Goal: Task Accomplishment & Management: Use online tool/utility

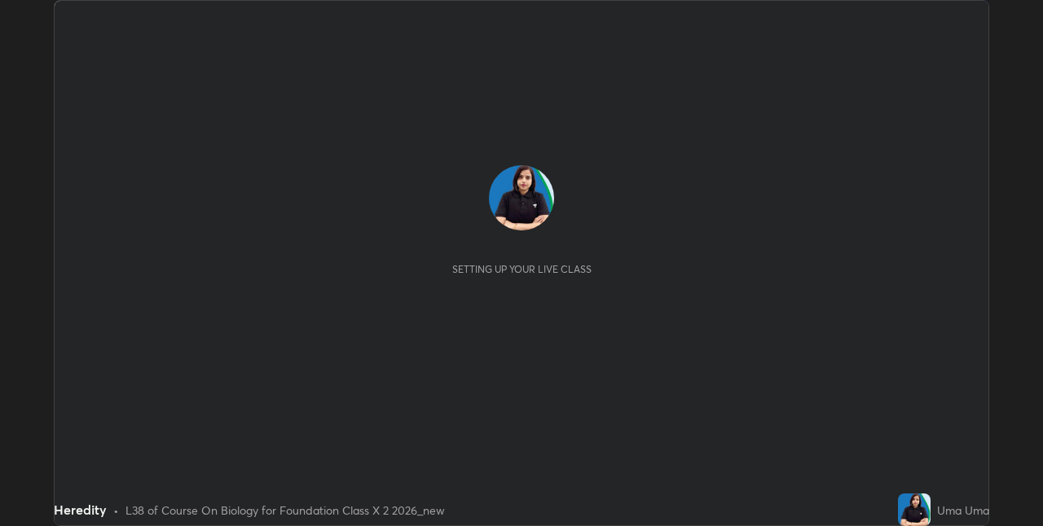
scroll to position [526, 1043]
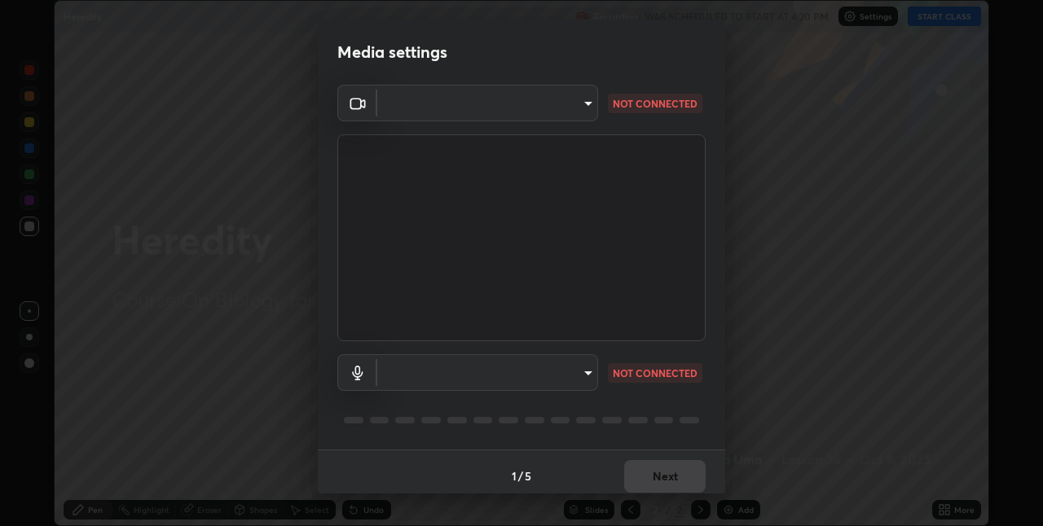
type input "36e128aea5a76c441567214939eeabbf24327133292da18f50fe7275e7648a53"
type input "a806e4faf81049c734ed28546b01341a1d28b5ede52802803738846861663c70"
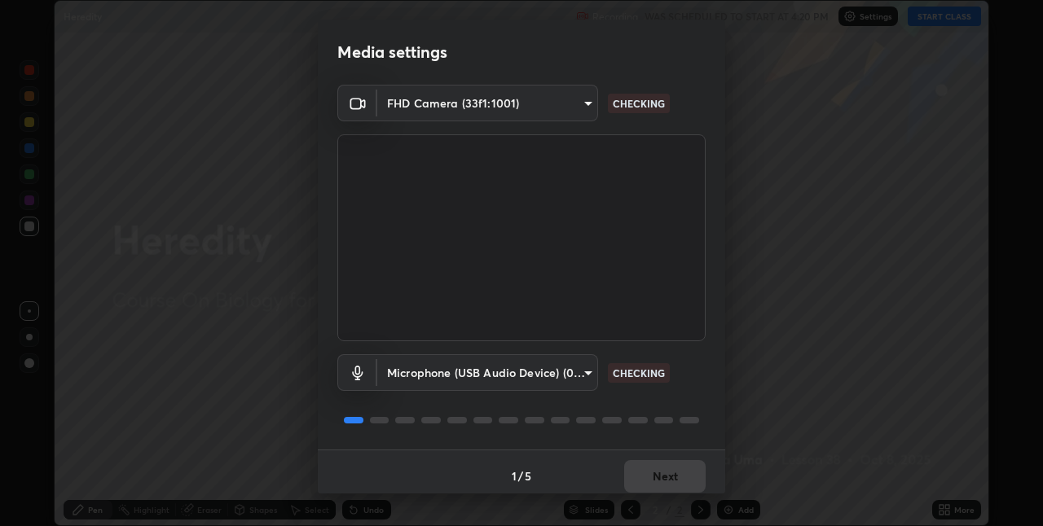
scroll to position [8, 0]
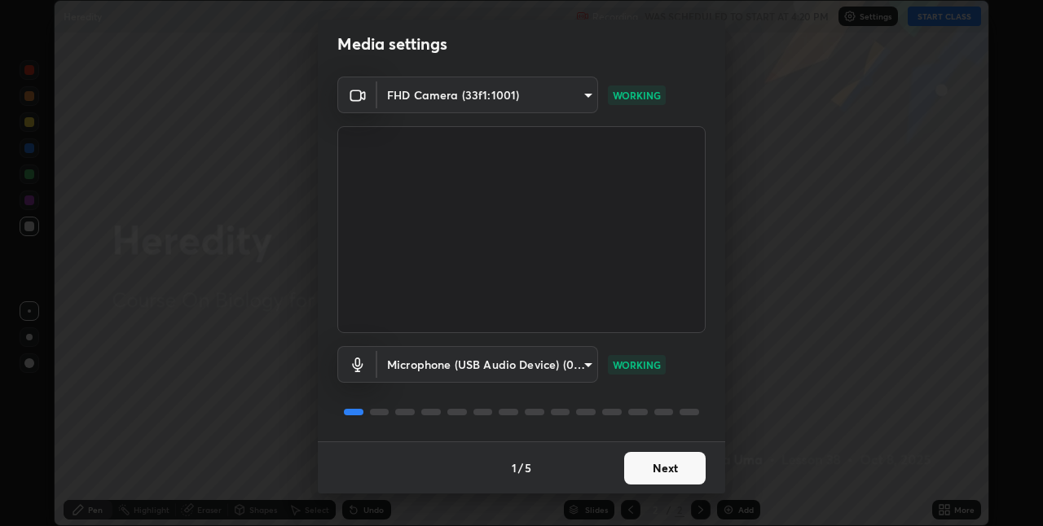
click at [668, 465] on button "Next" at bounding box center [664, 468] width 81 height 33
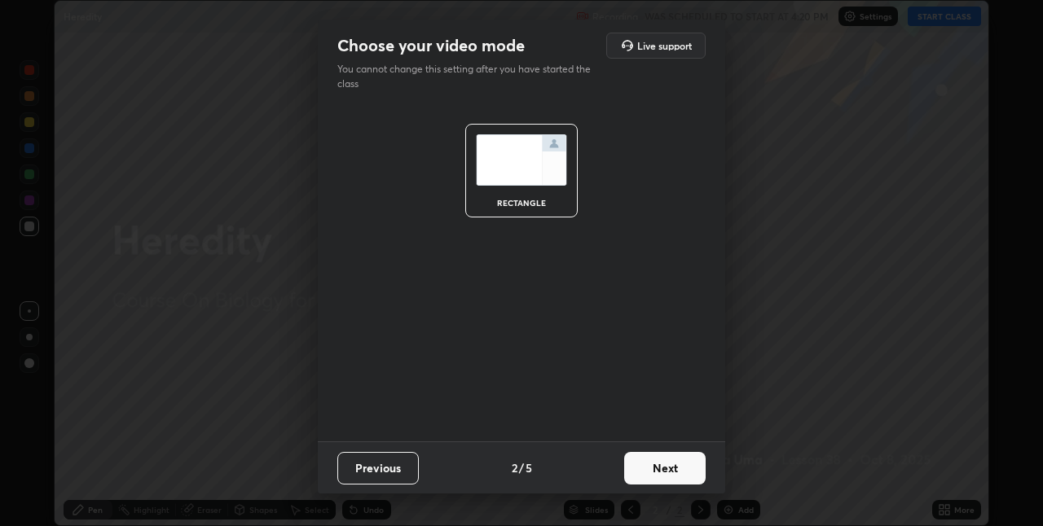
click at [665, 471] on button "Next" at bounding box center [664, 468] width 81 height 33
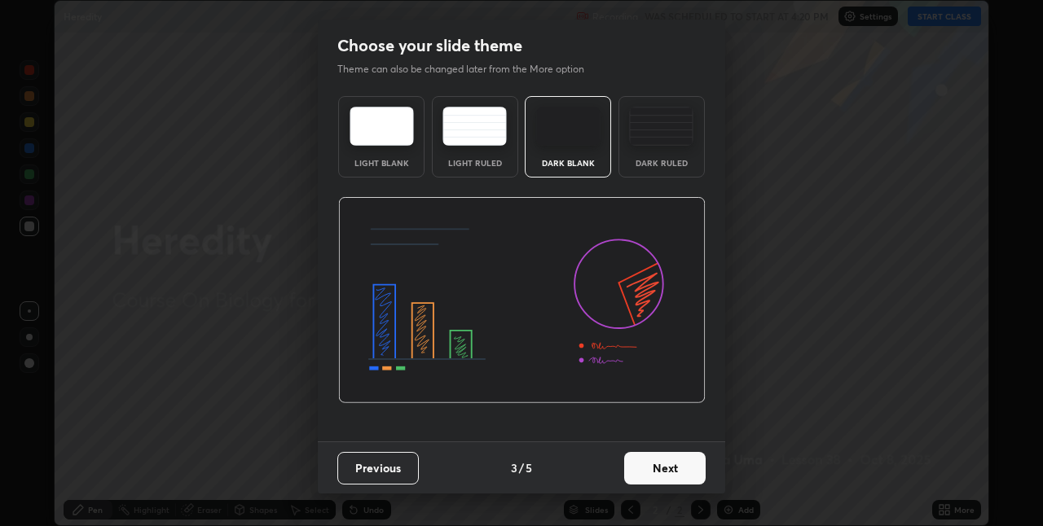
click at [665, 468] on button "Next" at bounding box center [664, 468] width 81 height 33
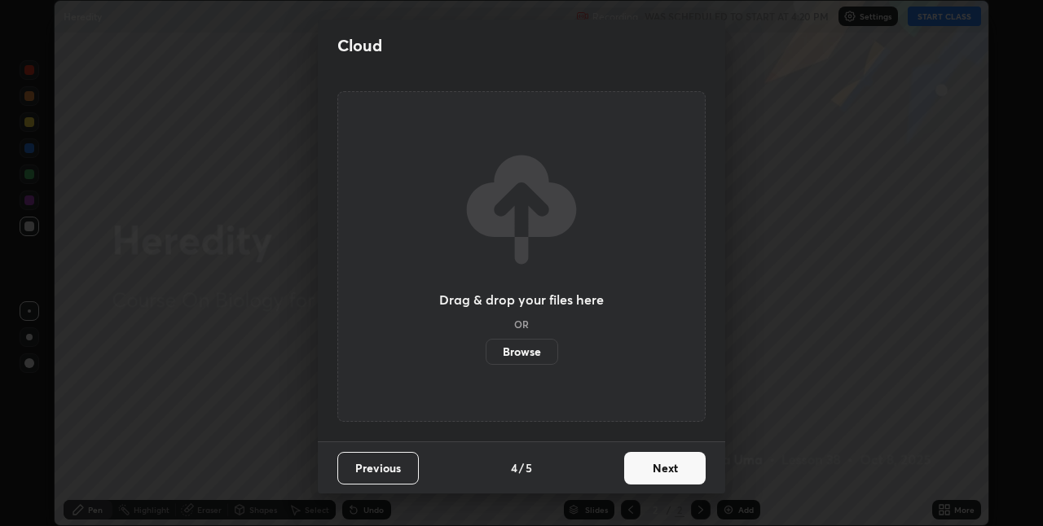
click at [627, 464] on button "Next" at bounding box center [664, 468] width 81 height 33
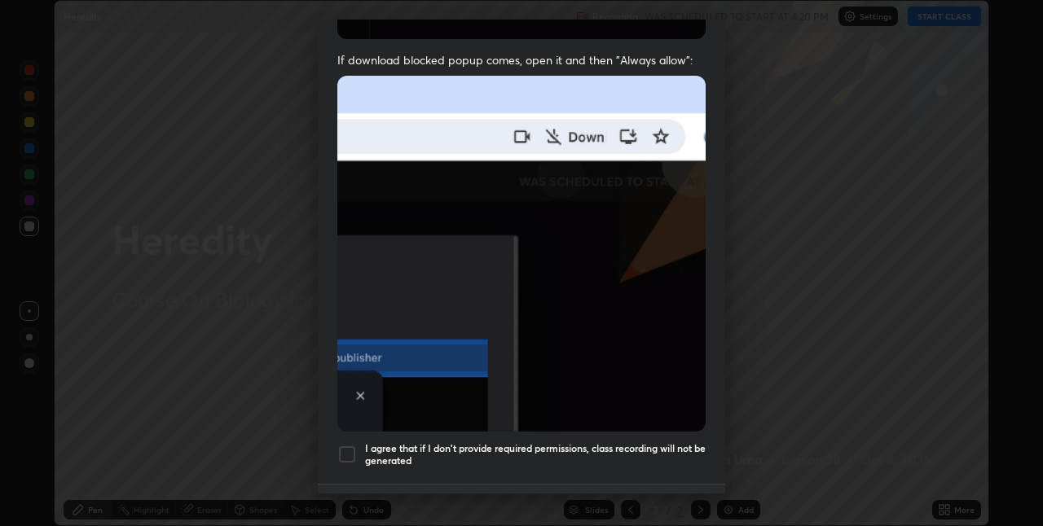
scroll to position [340, 0]
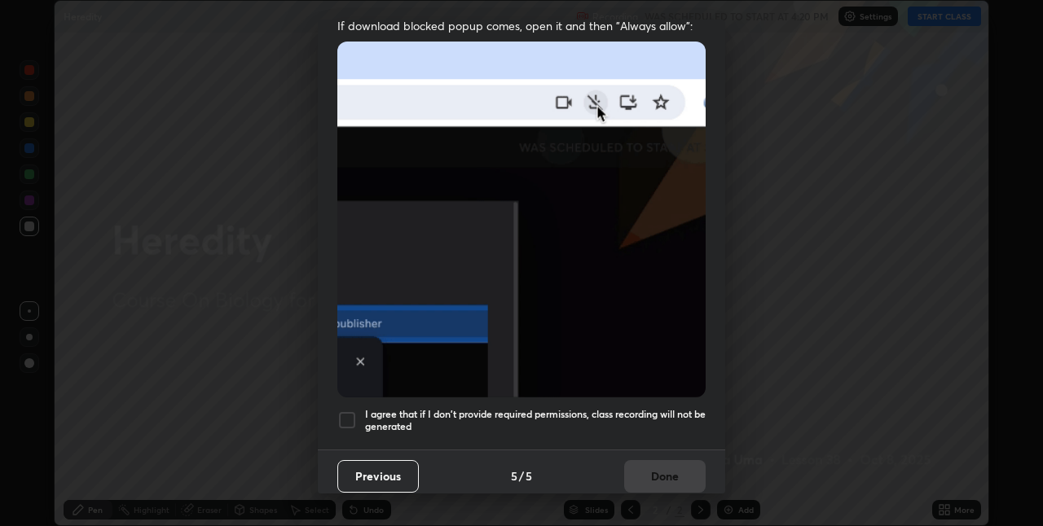
click at [346, 411] on div at bounding box center [347, 421] width 20 height 20
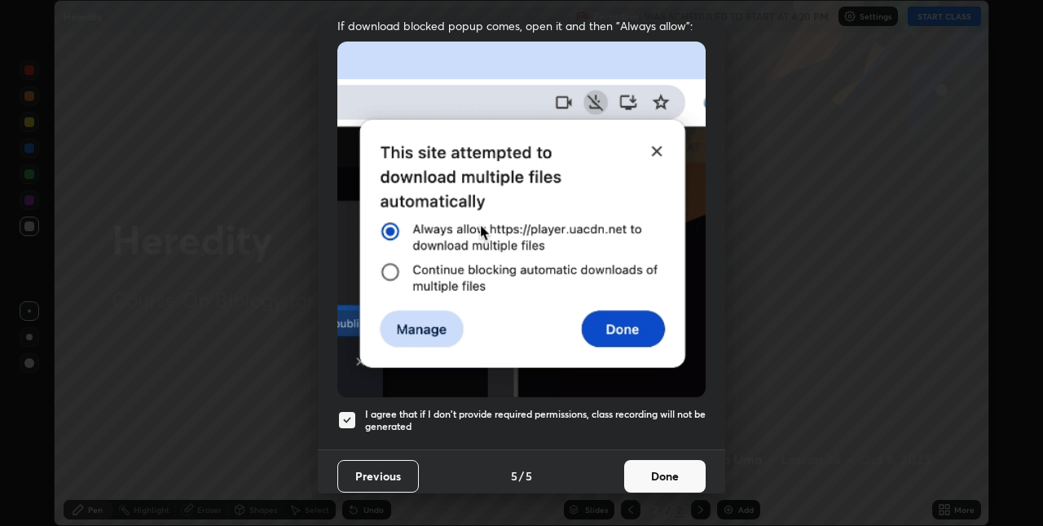
click at [658, 460] on button "Done" at bounding box center [664, 476] width 81 height 33
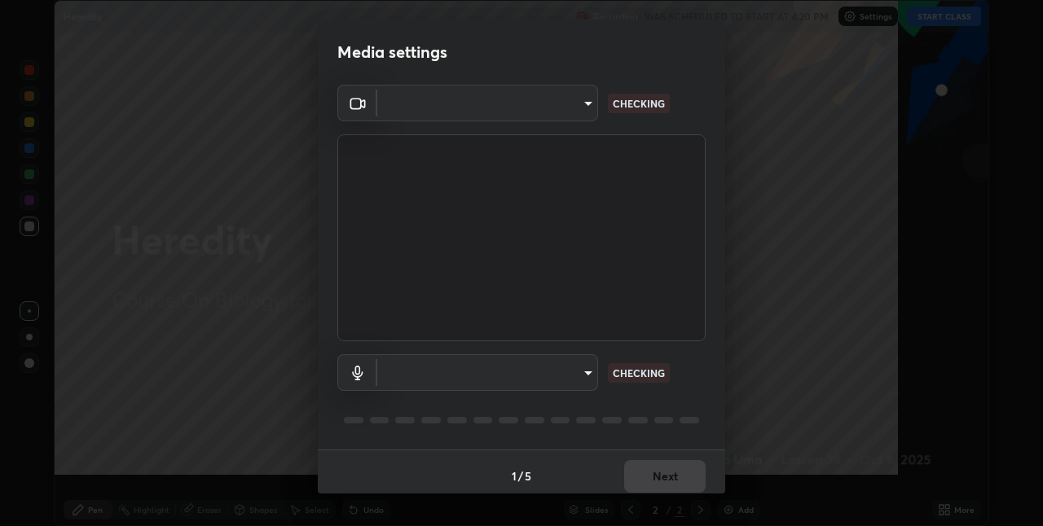
scroll to position [526, 1043]
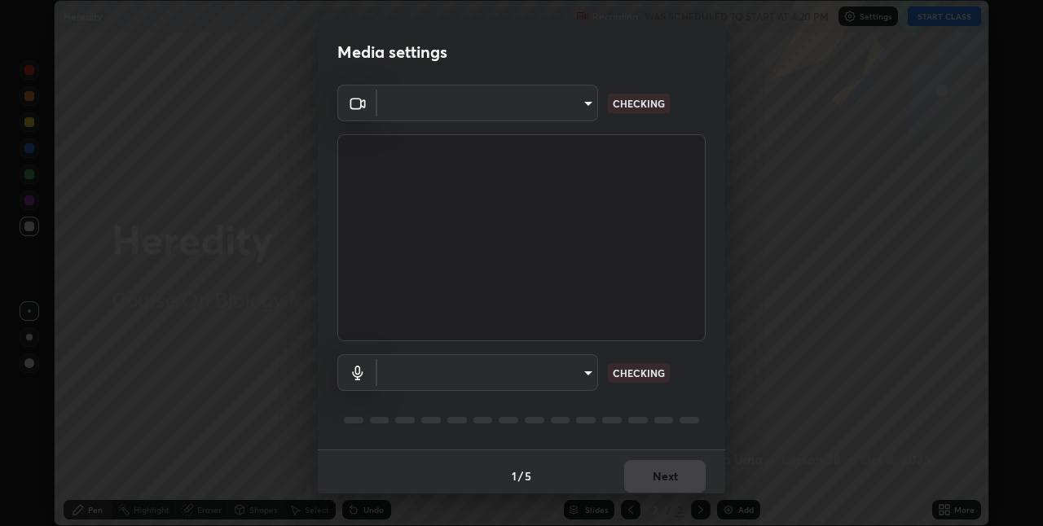
type input "36e128aea5a76c441567214939eeabbf24327133292da18f50fe7275e7648a53"
type input "a806e4faf81049c734ed28546b01341a1d28b5ede52802803738846861663c70"
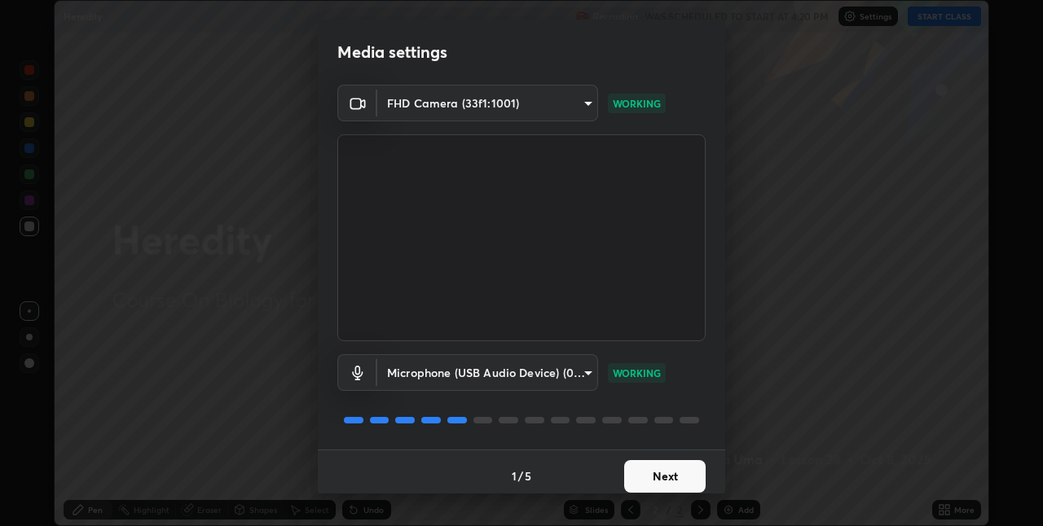
click at [631, 478] on button "Next" at bounding box center [664, 476] width 81 height 33
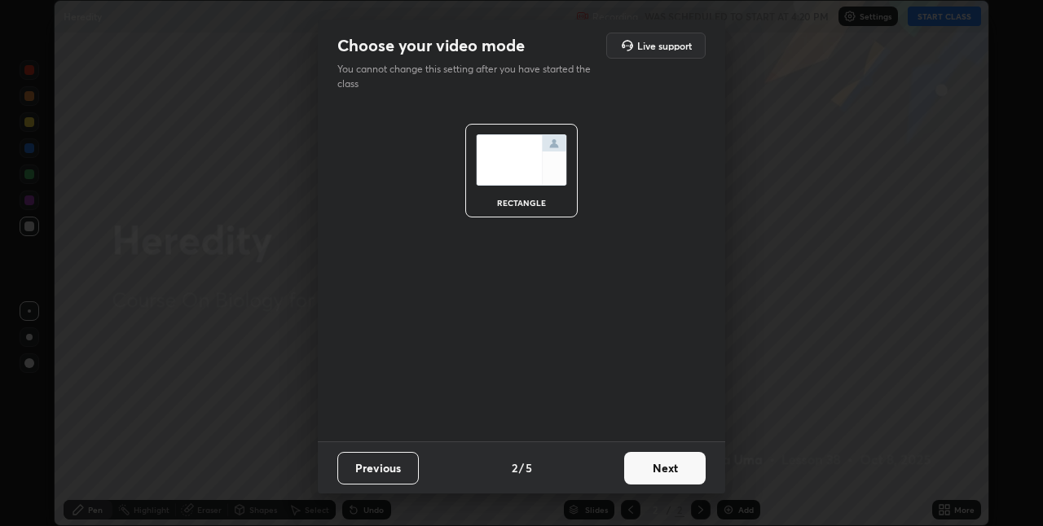
click at [633, 481] on button "Next" at bounding box center [664, 468] width 81 height 33
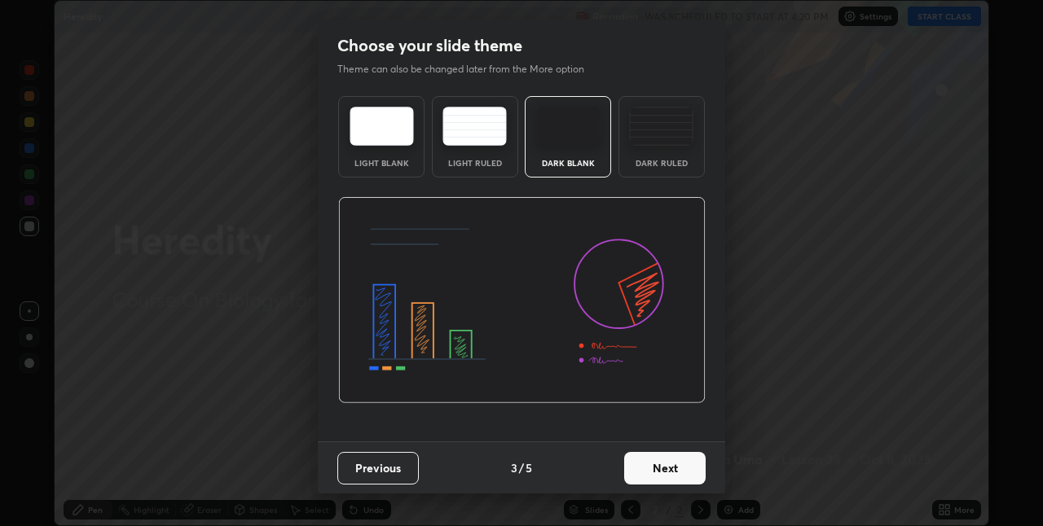
click at [626, 470] on button "Next" at bounding box center [664, 468] width 81 height 33
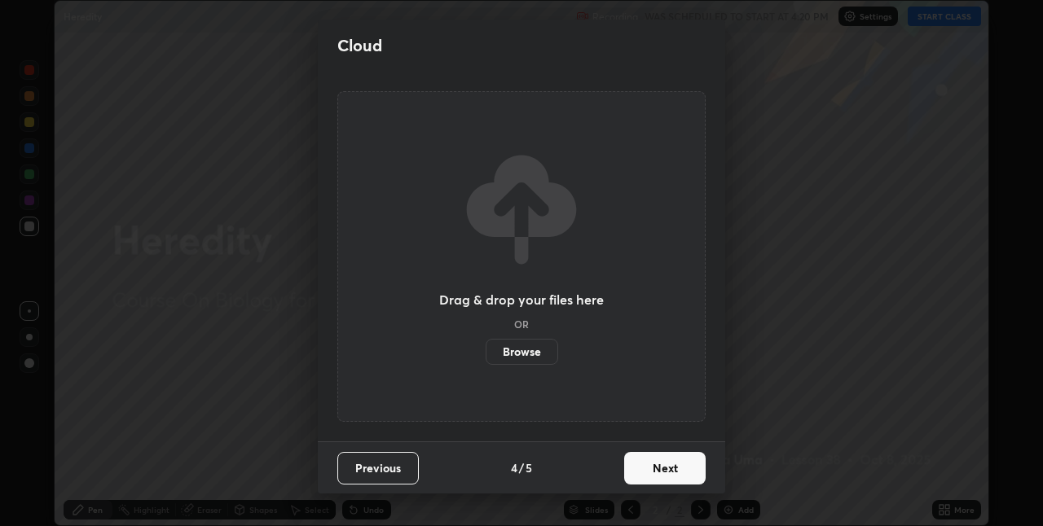
click at [643, 473] on button "Next" at bounding box center [664, 468] width 81 height 33
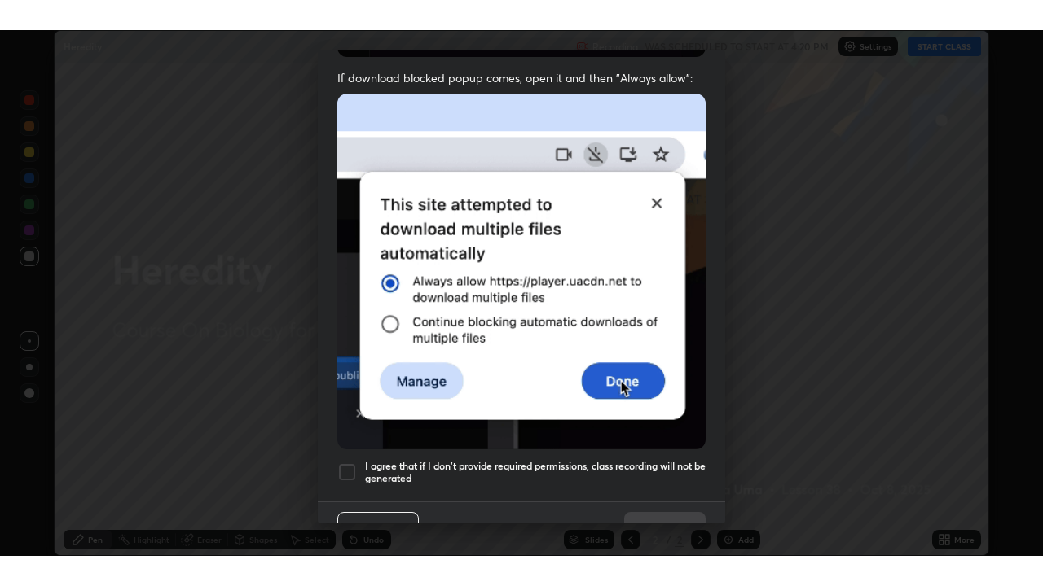
scroll to position [340, 0]
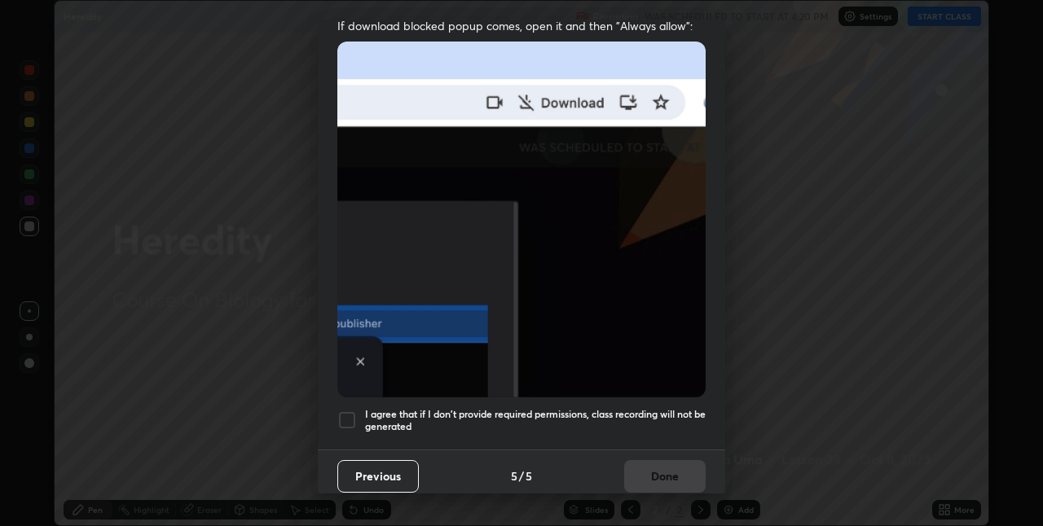
click at [545, 408] on h5 "I agree that if I don't provide required permissions, class recording will not …" at bounding box center [535, 420] width 340 height 25
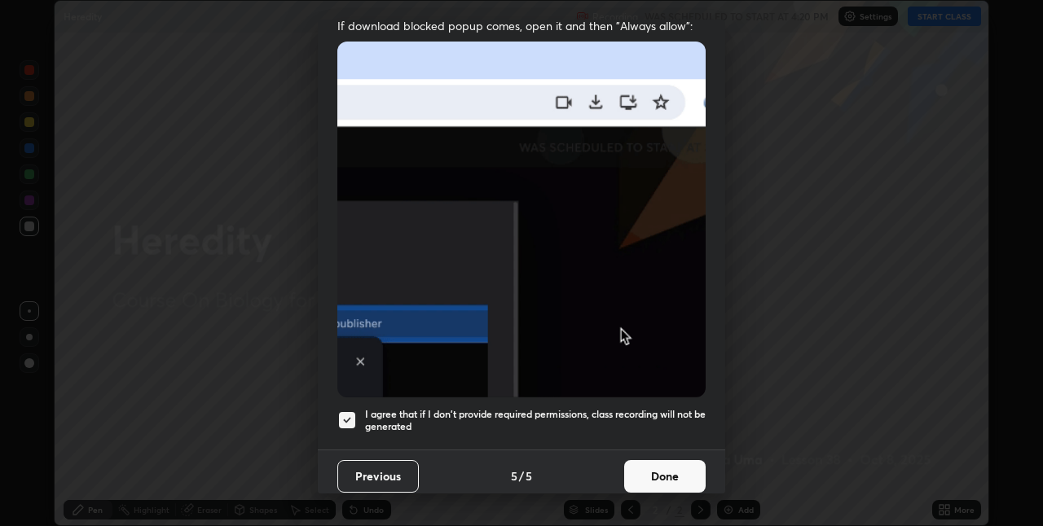
click at [638, 466] on button "Done" at bounding box center [664, 476] width 81 height 33
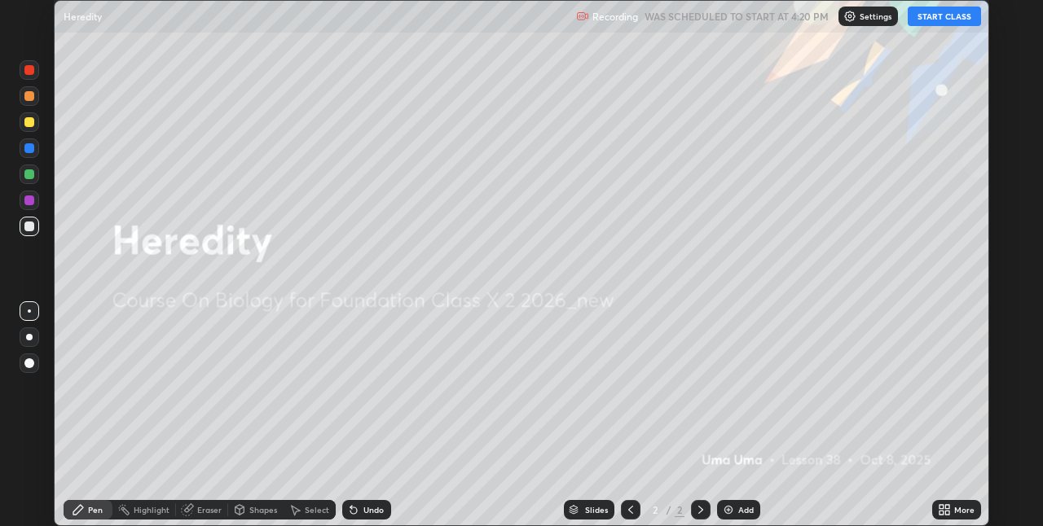
click at [845, 20] on button "START CLASS" at bounding box center [943, 17] width 73 height 20
click at [845, 499] on icon at bounding box center [941, 507] width 4 height 4
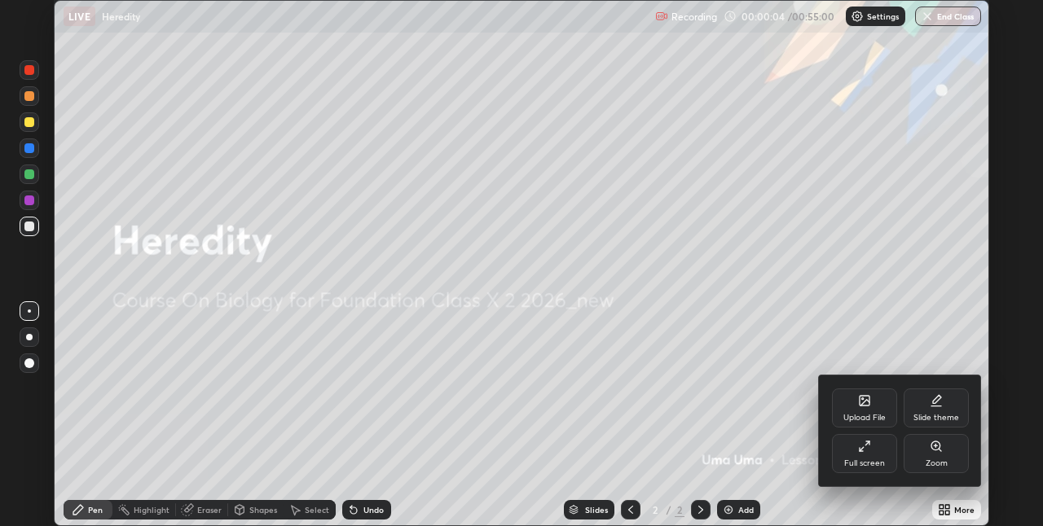
click at [845, 463] on div "Full screen" at bounding box center [864, 463] width 41 height 8
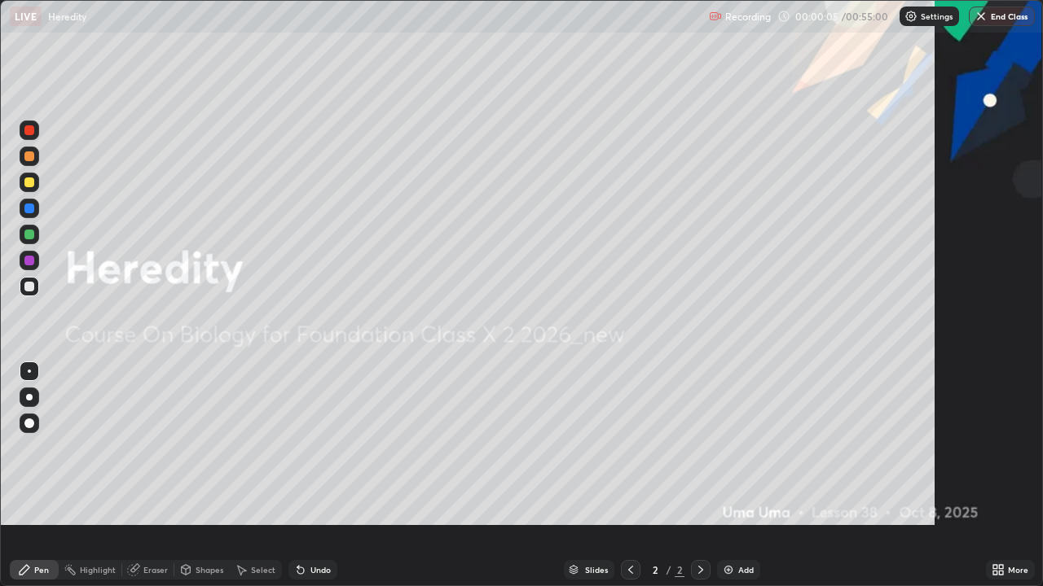
scroll to position [586, 1043]
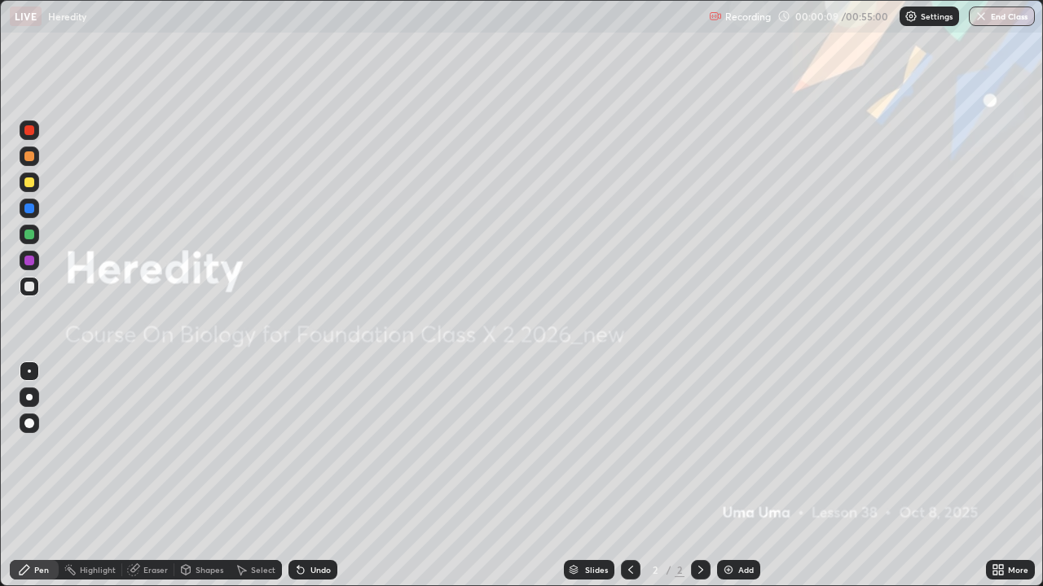
click at [742, 499] on div "Add" at bounding box center [745, 570] width 15 height 8
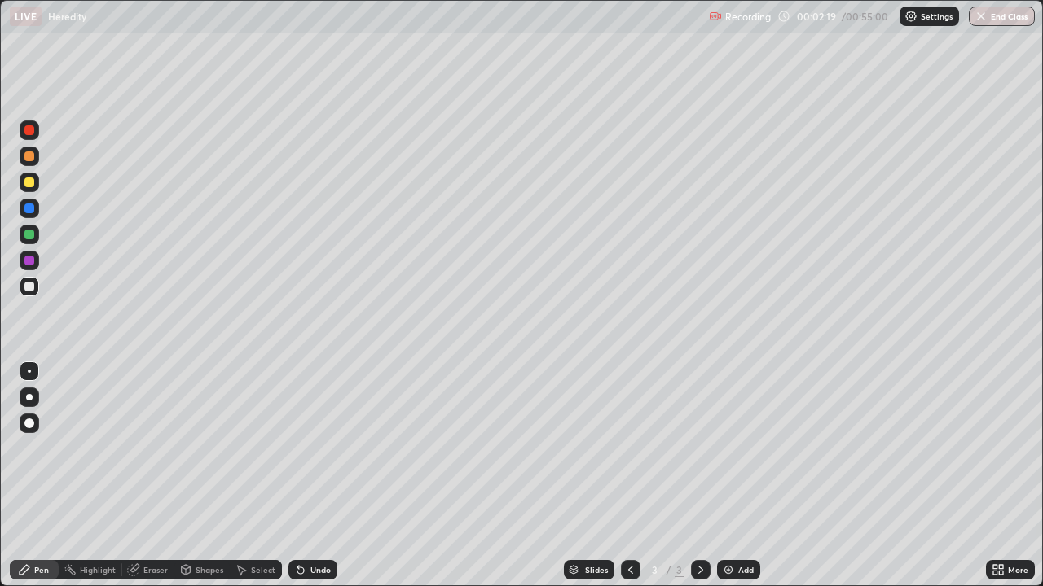
click at [31, 289] on div at bounding box center [29, 287] width 10 height 10
click at [32, 186] on div at bounding box center [29, 183] width 10 height 10
click at [33, 235] on div at bounding box center [29, 235] width 10 height 10
click at [26, 289] on div at bounding box center [29, 287] width 10 height 10
click at [29, 259] on div at bounding box center [29, 261] width 10 height 10
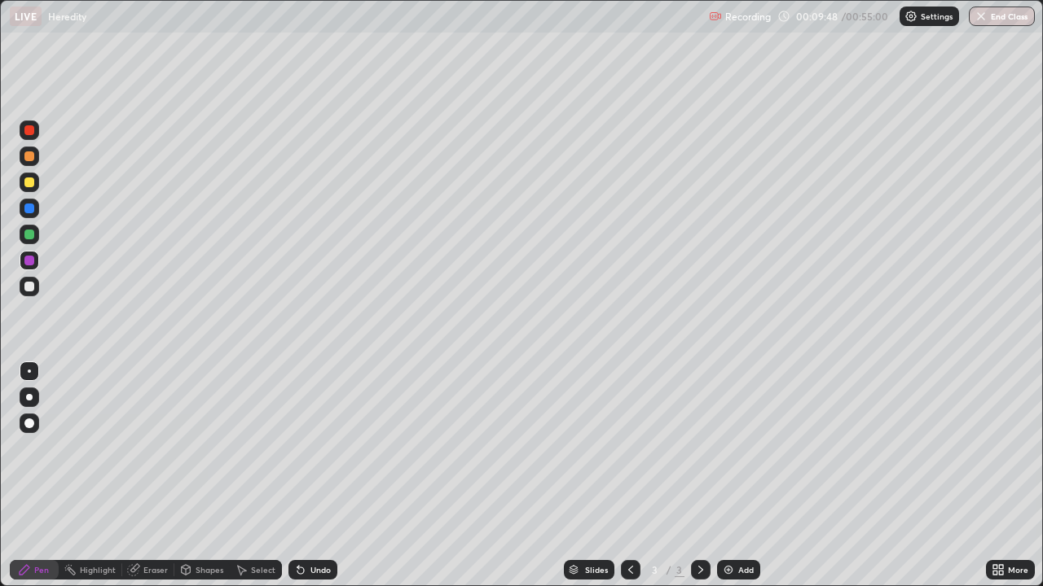
click at [31, 285] on div at bounding box center [29, 287] width 10 height 10
click at [32, 238] on div at bounding box center [29, 235] width 10 height 10
click at [29, 288] on div at bounding box center [29, 287] width 10 height 10
click at [157, 499] on div "Eraser" at bounding box center [155, 570] width 24 height 8
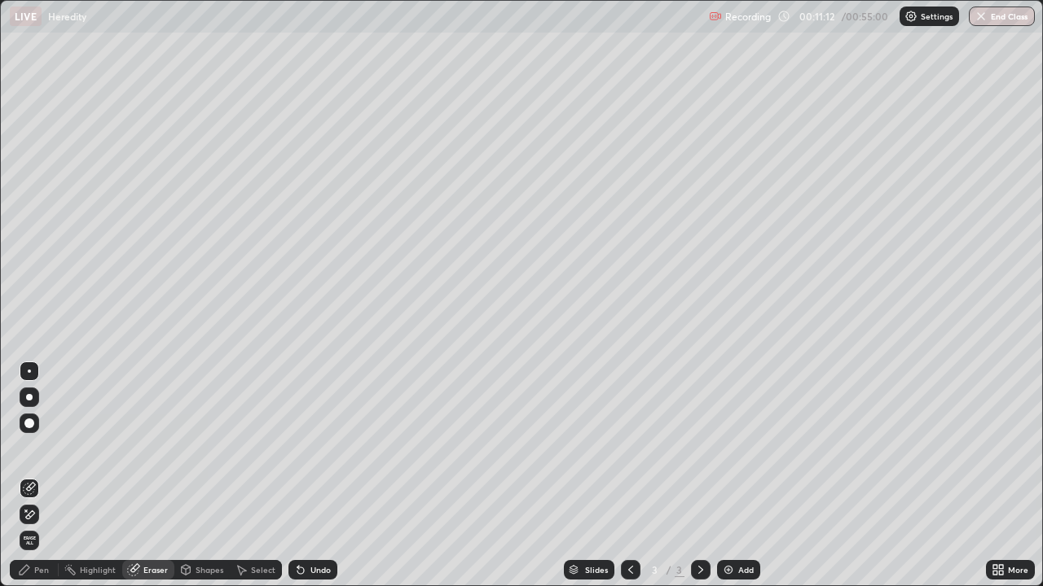
click at [50, 499] on div "Pen" at bounding box center [34, 570] width 49 height 20
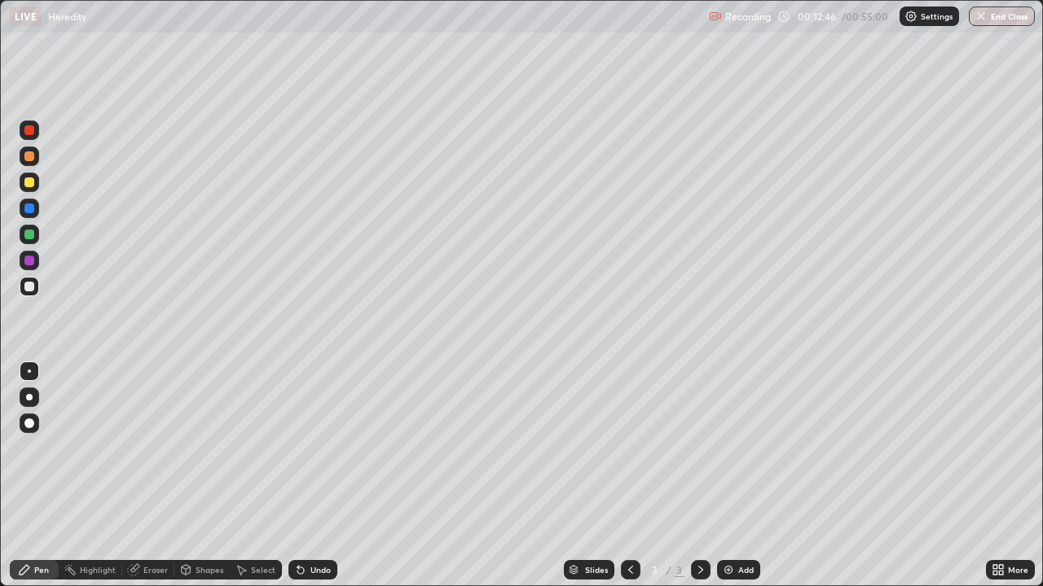
click at [31, 185] on div at bounding box center [29, 183] width 10 height 10
click at [33, 261] on div at bounding box center [29, 261] width 10 height 10
click at [30, 209] on div at bounding box center [29, 209] width 10 height 10
click at [33, 184] on div at bounding box center [29, 183] width 10 height 10
click at [738, 499] on div "Add" at bounding box center [745, 570] width 15 height 8
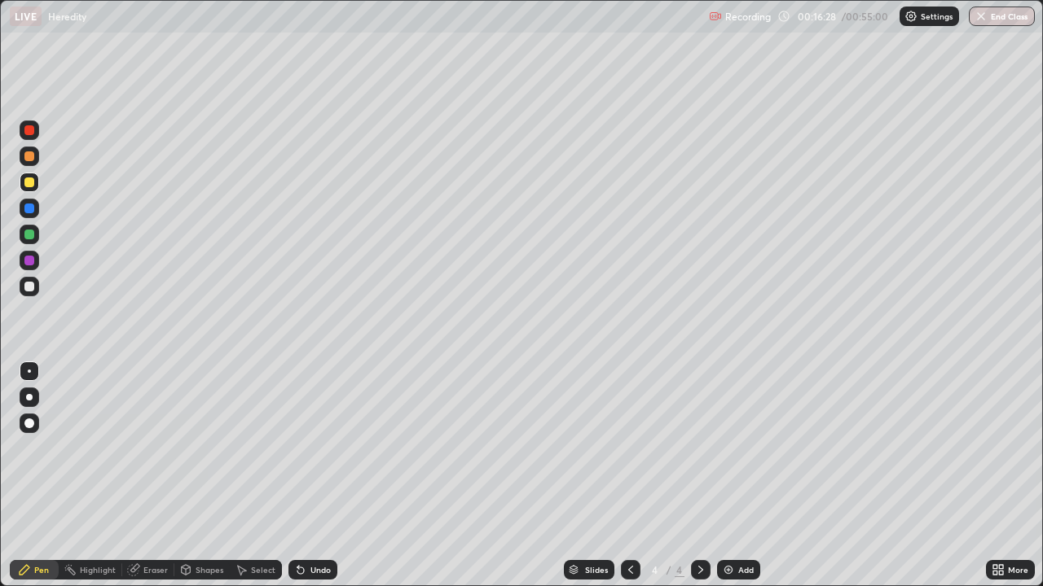
click at [32, 288] on div at bounding box center [29, 287] width 10 height 10
click at [31, 237] on div at bounding box center [29, 235] width 10 height 10
click at [33, 288] on div at bounding box center [29, 287] width 10 height 10
click at [33, 289] on div at bounding box center [29, 287] width 10 height 10
click at [32, 289] on div at bounding box center [29, 287] width 10 height 10
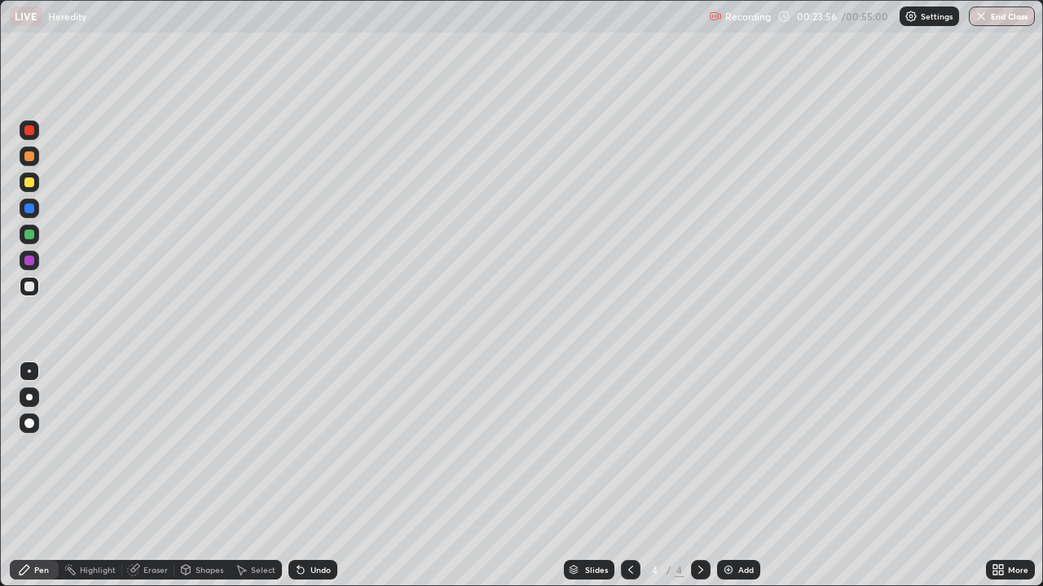
click at [165, 499] on div "Eraser" at bounding box center [155, 570] width 24 height 8
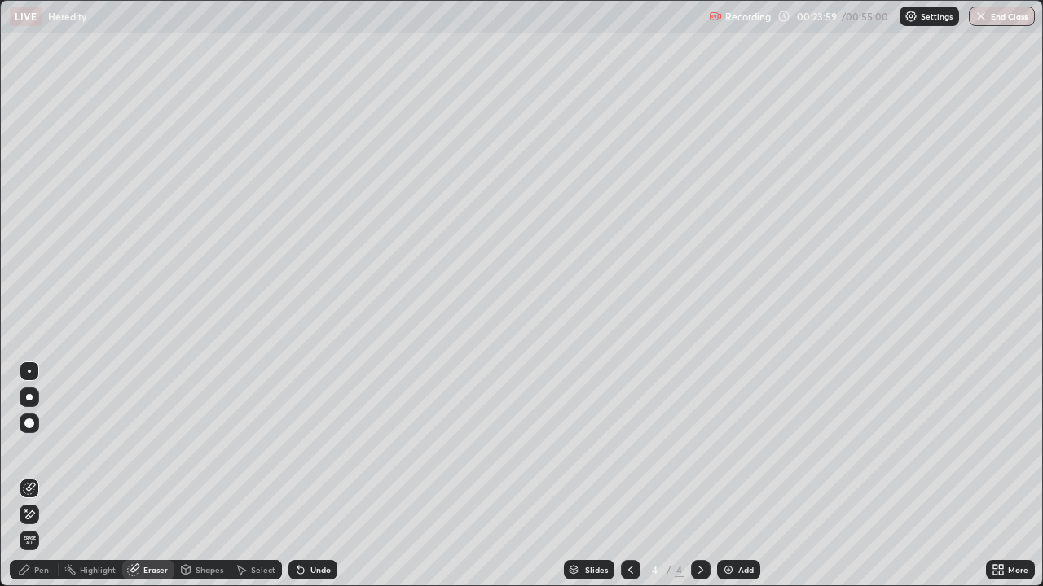
click at [45, 499] on div "Pen" at bounding box center [34, 570] width 49 height 20
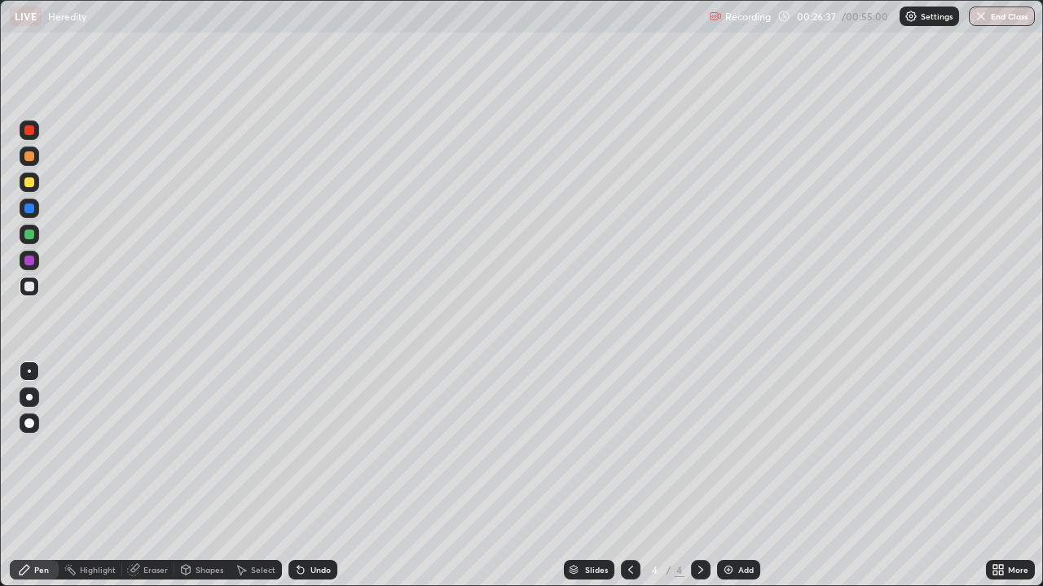
click at [727, 499] on img at bounding box center [728, 570] width 13 height 13
click at [32, 258] on div at bounding box center [29, 261] width 10 height 10
click at [30, 289] on div at bounding box center [29, 287] width 10 height 10
click at [145, 499] on div "Eraser" at bounding box center [155, 570] width 24 height 8
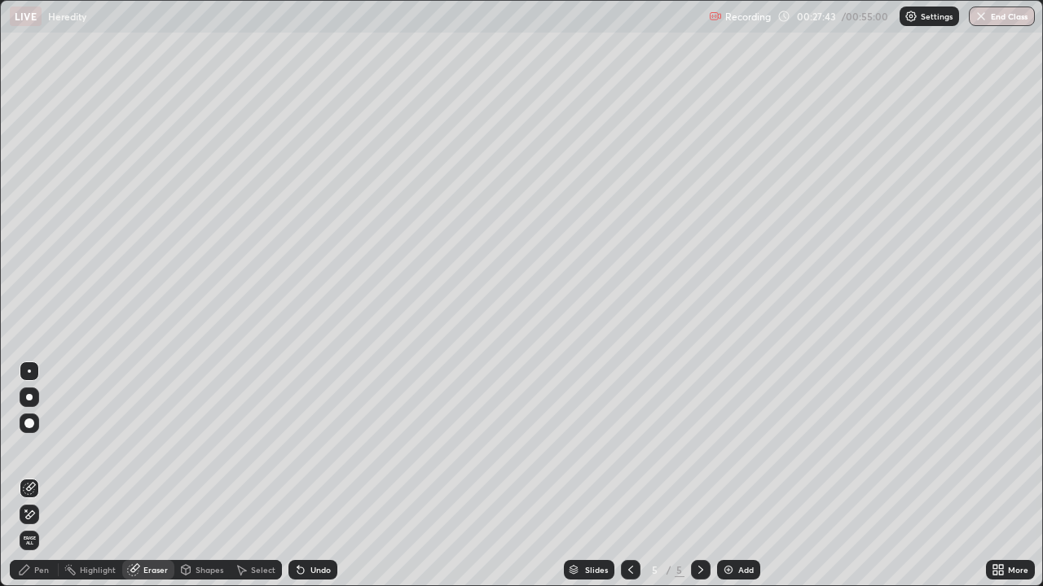
click at [42, 499] on div "Pen" at bounding box center [41, 570] width 15 height 8
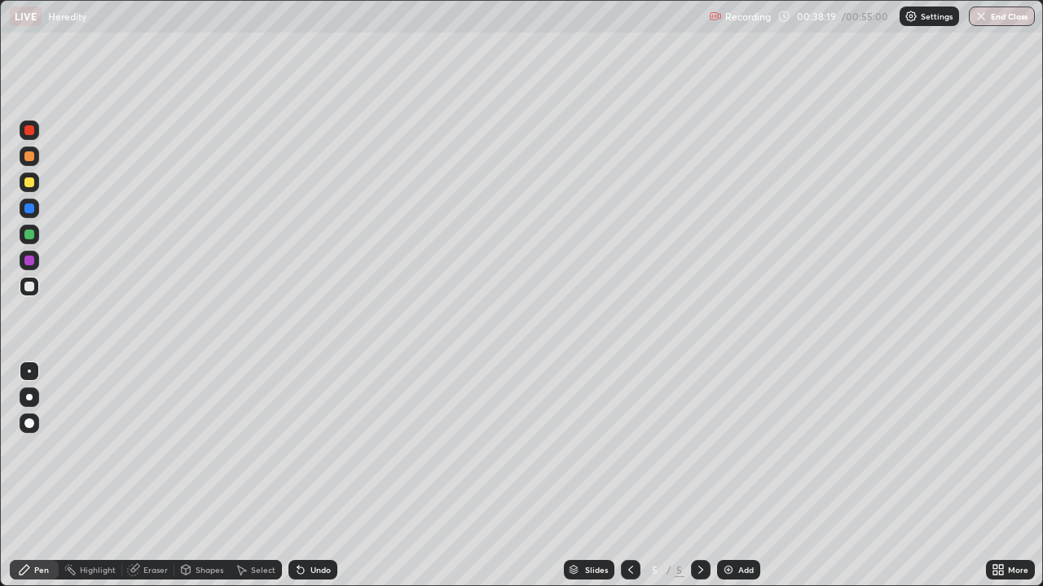
click at [726, 499] on img at bounding box center [728, 570] width 13 height 13
click at [28, 261] on div at bounding box center [29, 261] width 10 height 10
click at [33, 287] on div at bounding box center [29, 287] width 10 height 10
click at [168, 499] on div "Eraser" at bounding box center [148, 570] width 52 height 20
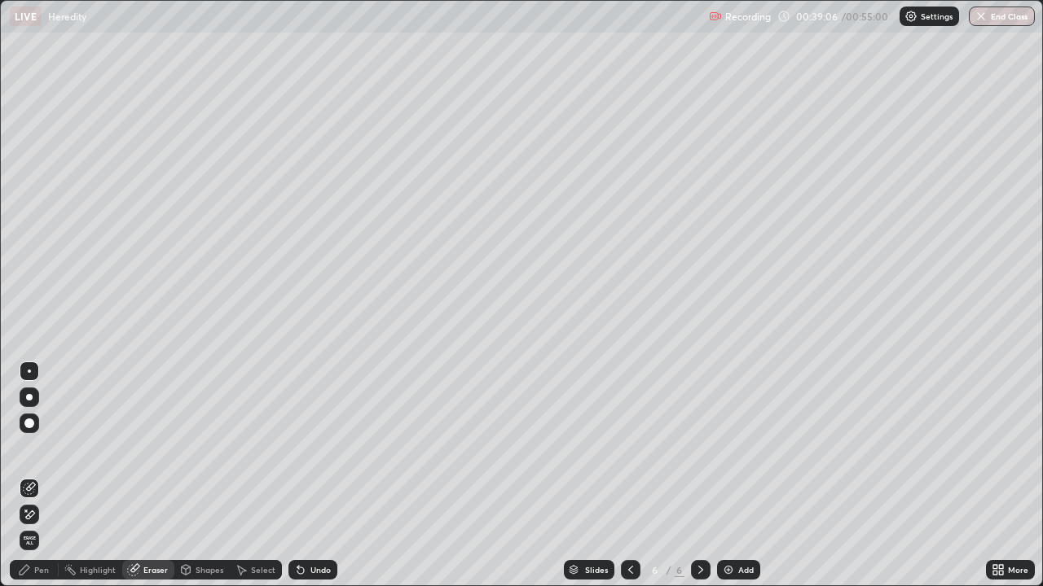
click at [51, 499] on div "Pen" at bounding box center [34, 570] width 49 height 20
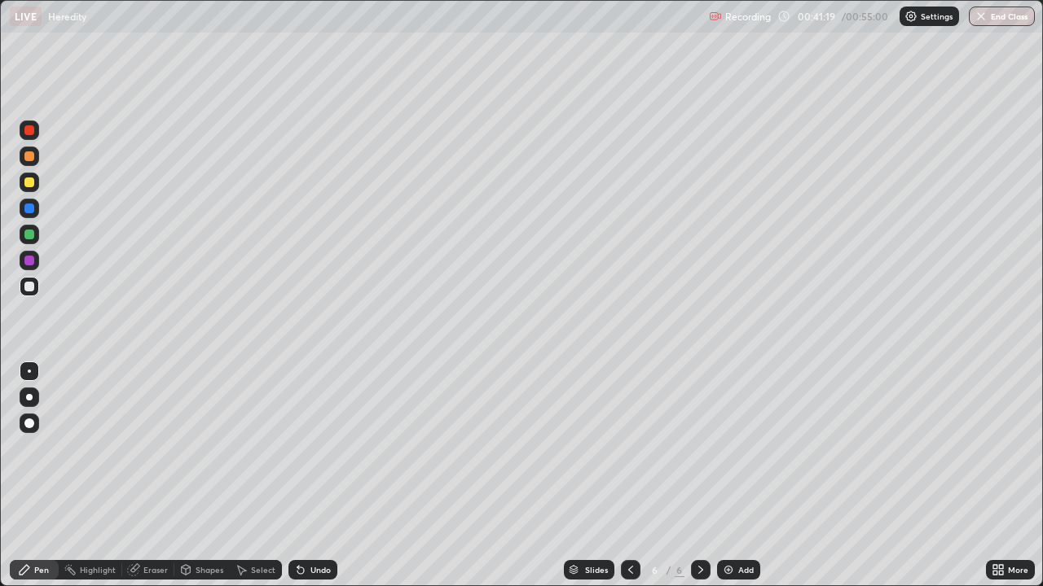
click at [732, 499] on img at bounding box center [728, 570] width 13 height 13
click at [32, 182] on div at bounding box center [29, 183] width 10 height 10
click at [28, 285] on div at bounding box center [29, 287] width 10 height 10
click at [152, 499] on div "Eraser" at bounding box center [148, 570] width 52 height 20
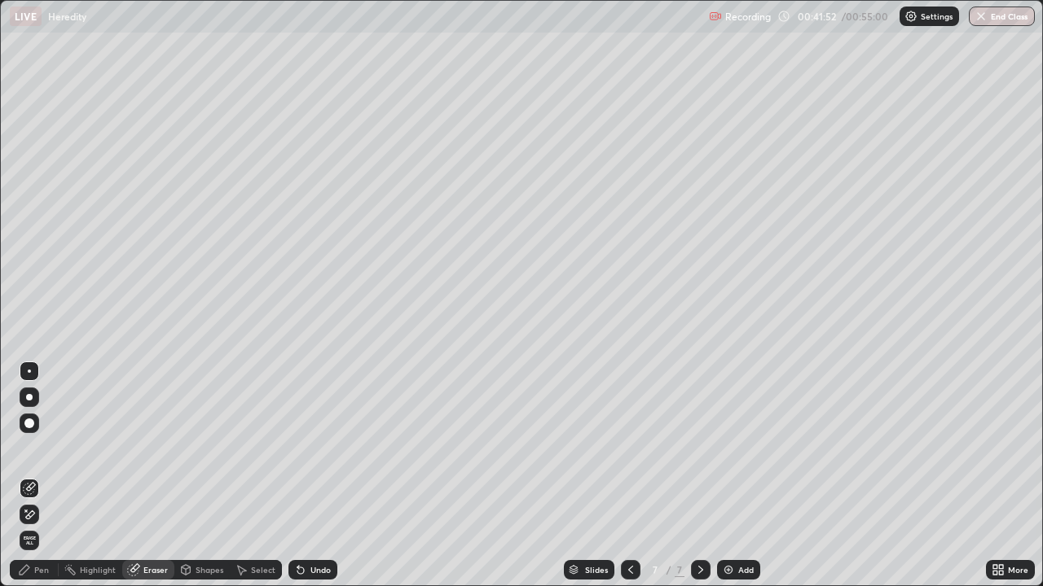
click at [41, 499] on div "Pen" at bounding box center [41, 570] width 15 height 8
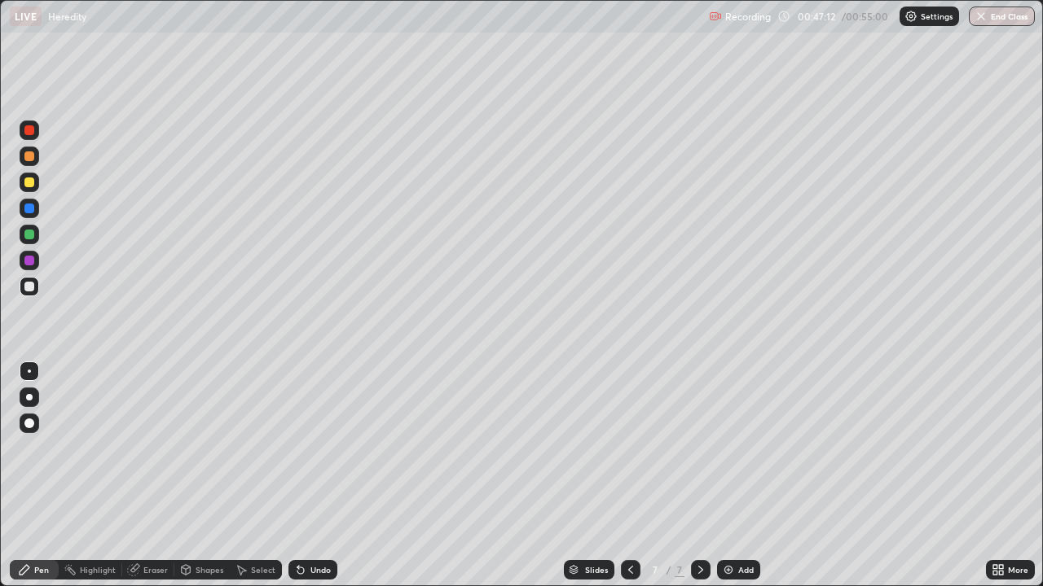
click at [29, 187] on div at bounding box center [29, 183] width 10 height 10
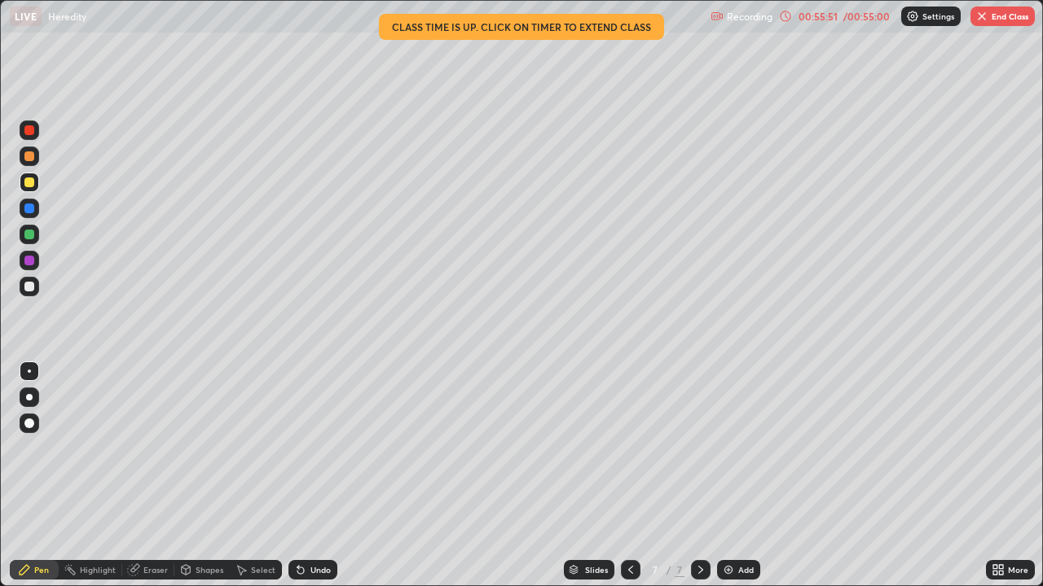
click at [845, 17] on button "End Class" at bounding box center [1002, 17] width 64 height 20
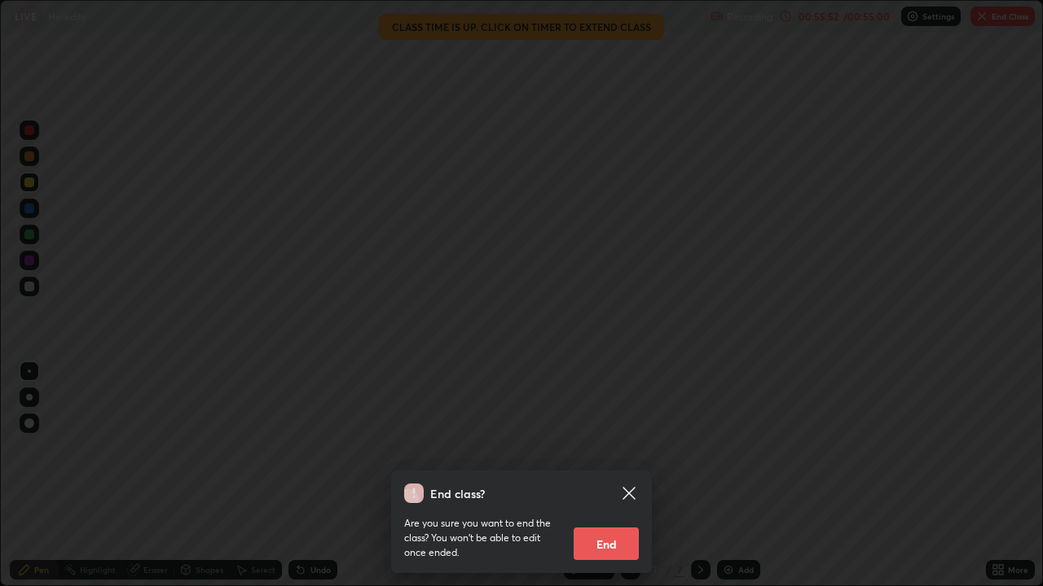
click at [603, 499] on button "End" at bounding box center [605, 544] width 65 height 33
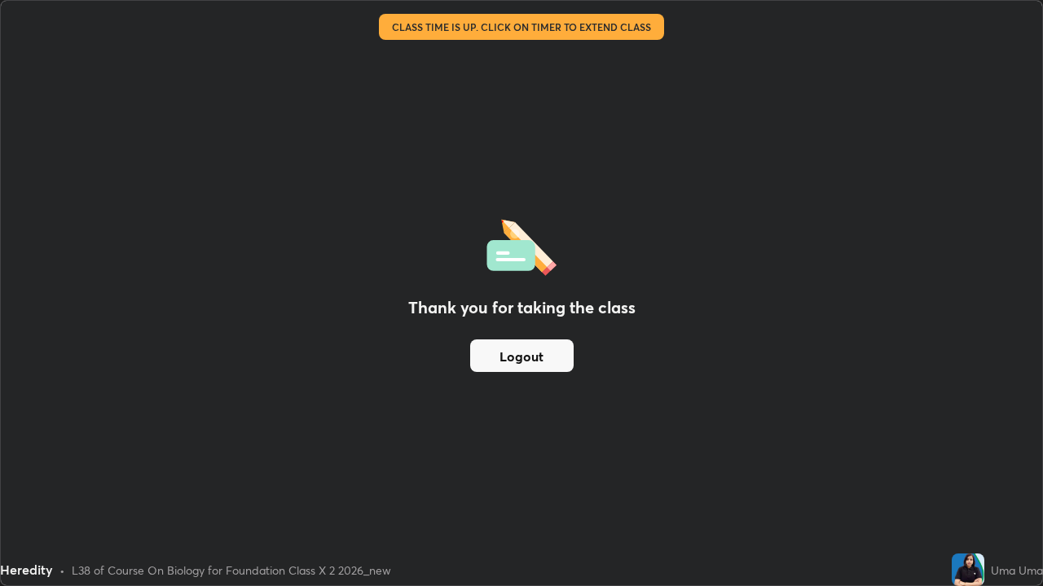
click at [512, 358] on button "Logout" at bounding box center [521, 356] width 103 height 33
click at [502, 362] on button "Logout" at bounding box center [521, 356] width 103 height 33
